Goal: Find specific page/section: Find specific page/section

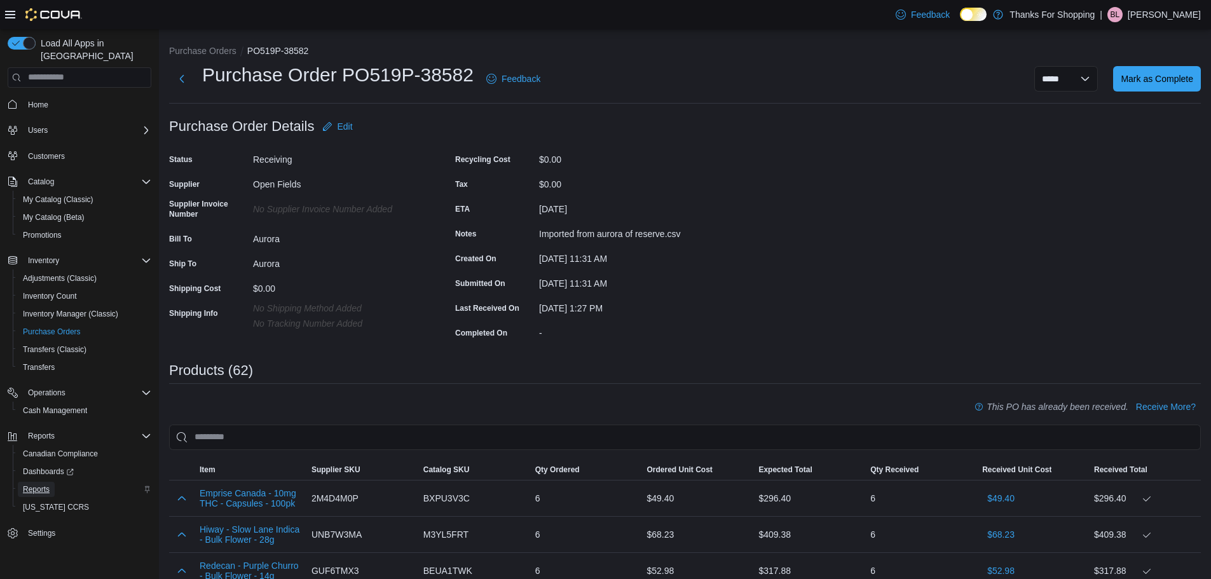
click at [53, 483] on link "Reports" at bounding box center [36, 489] width 37 height 15
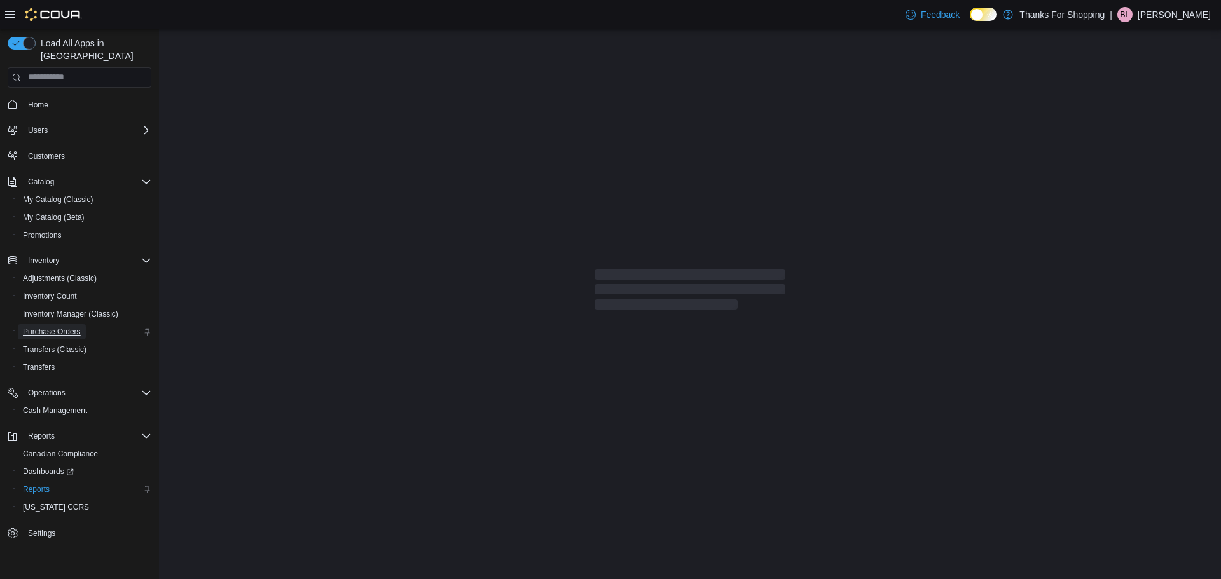
click at [75, 327] on span "Purchase Orders" at bounding box center [52, 332] width 58 height 10
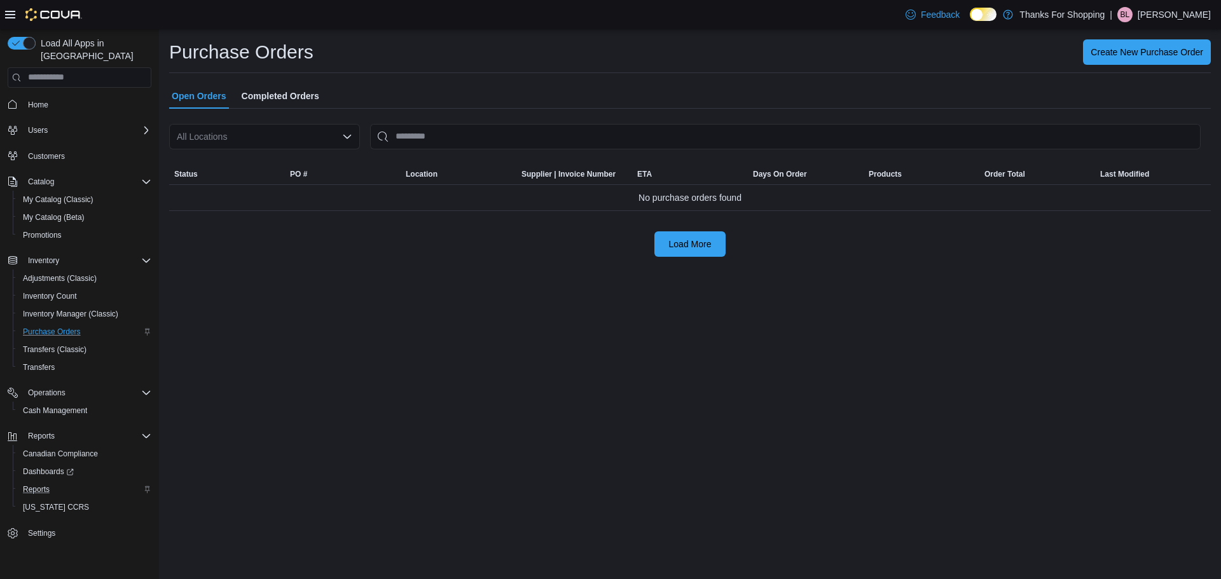
click at [248, 140] on div "All Locations" at bounding box center [264, 136] width 191 height 25
click at [238, 257] on span "Aurora" at bounding box center [231, 252] width 27 height 13
